Goal: Information Seeking & Learning: Learn about a topic

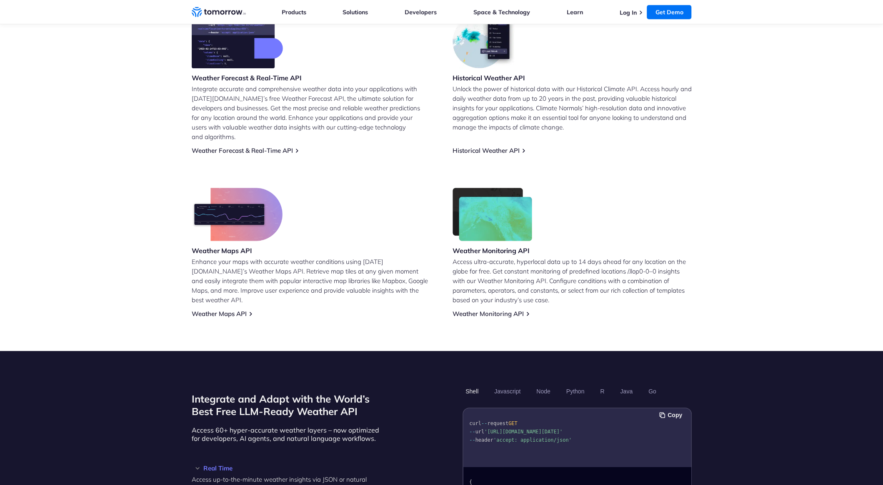
scroll to position [375, 0]
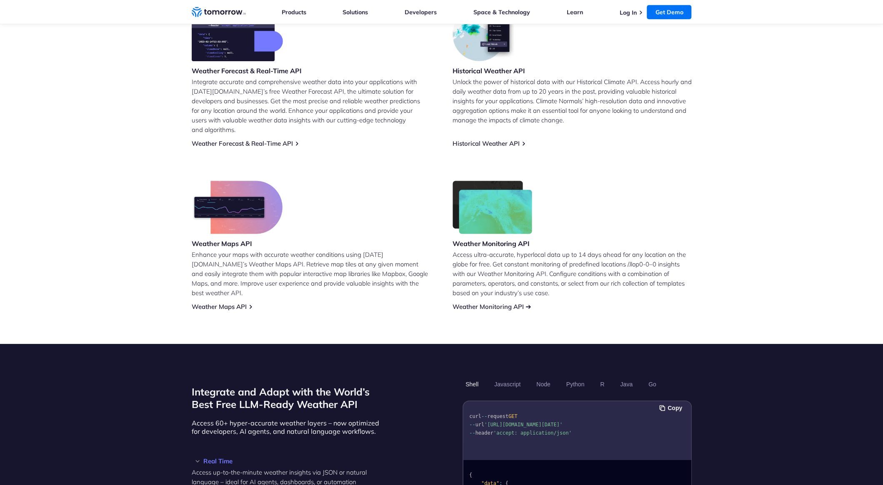
click at [488, 303] on link "Weather Monitoring API" at bounding box center [487, 307] width 71 height 8
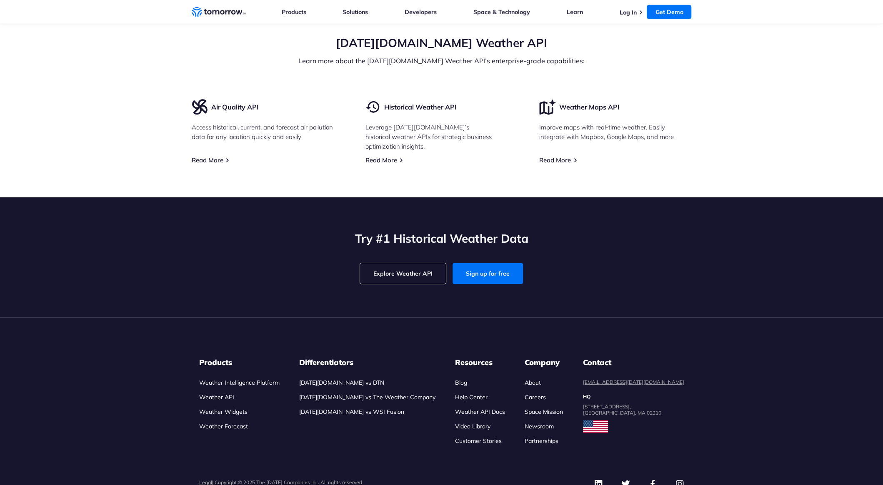
scroll to position [1875, 0]
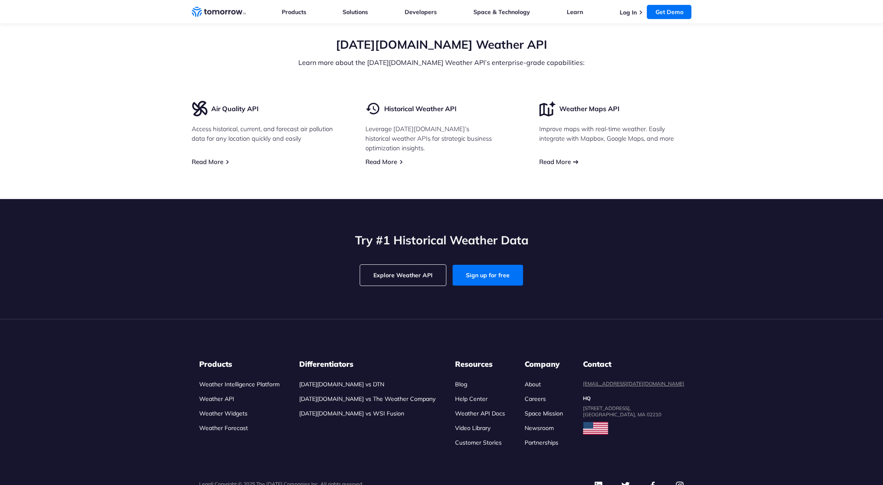
click at [569, 166] on link "Read More" at bounding box center [555, 162] width 32 height 8
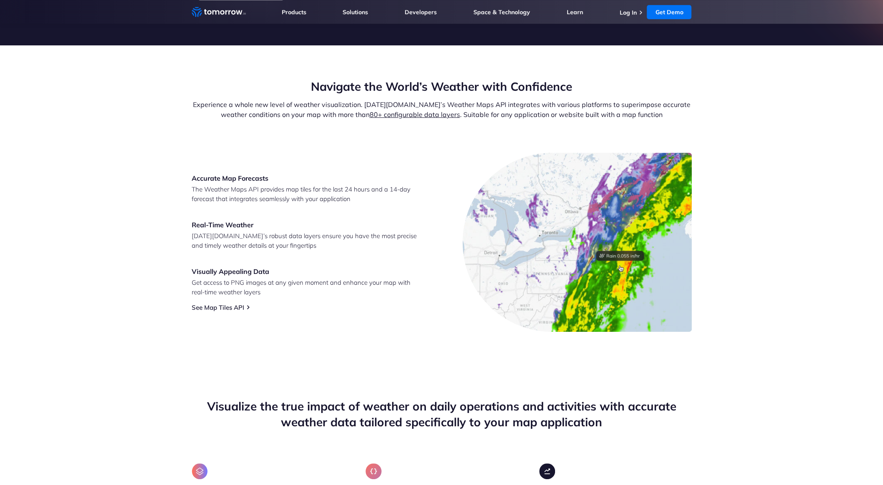
scroll to position [250, 0]
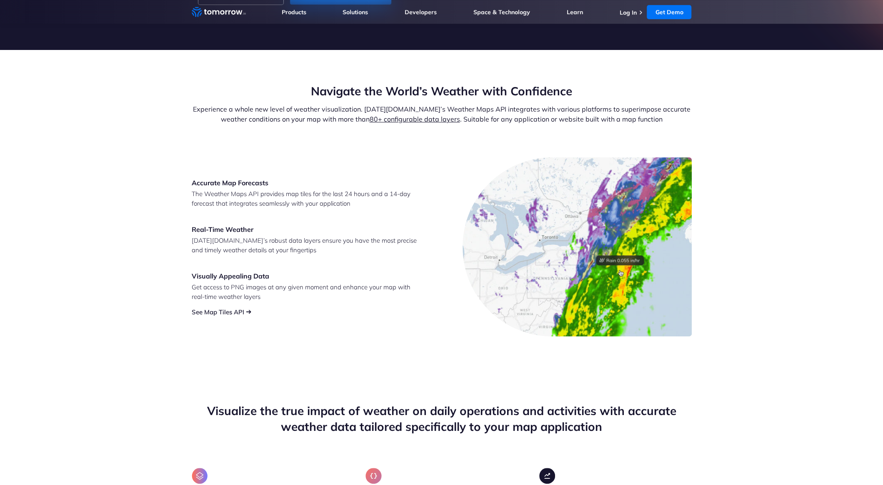
click at [231, 315] on link "See Map Tiles API" at bounding box center [218, 312] width 52 height 8
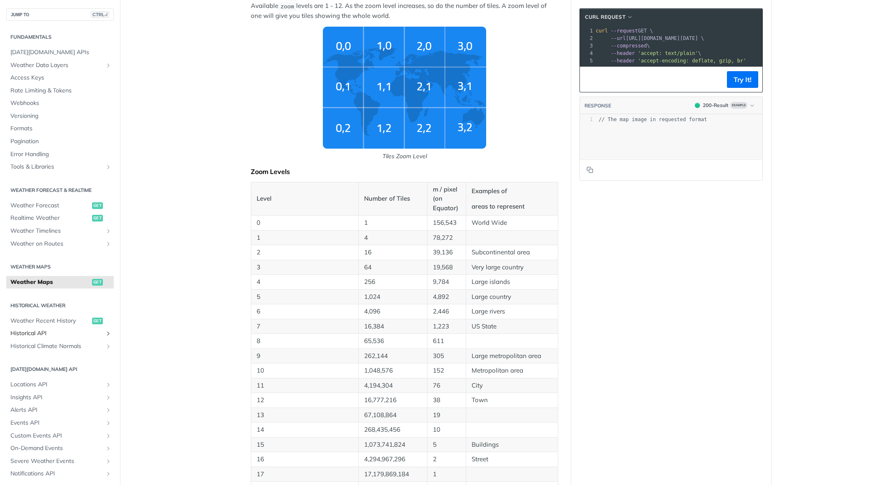
scroll to position [250, 0]
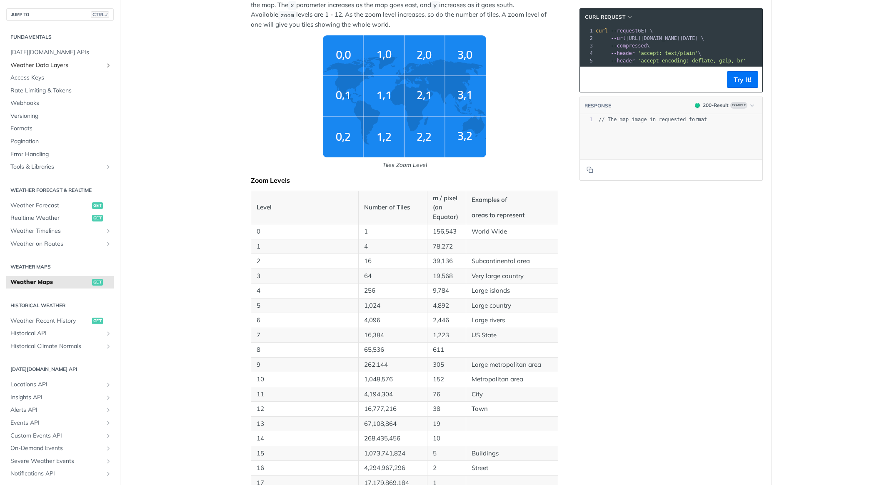
click at [40, 65] on span "Weather Data Layers" at bounding box center [56, 65] width 92 height 8
